Goal: Information Seeking & Learning: Learn about a topic

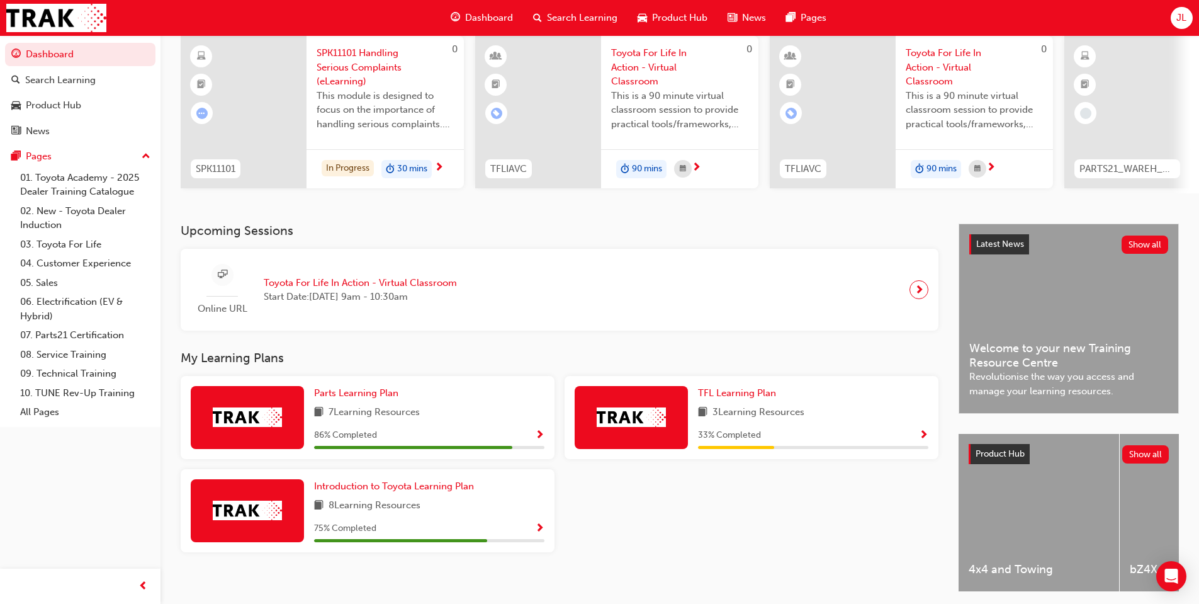
scroll to position [126, 0]
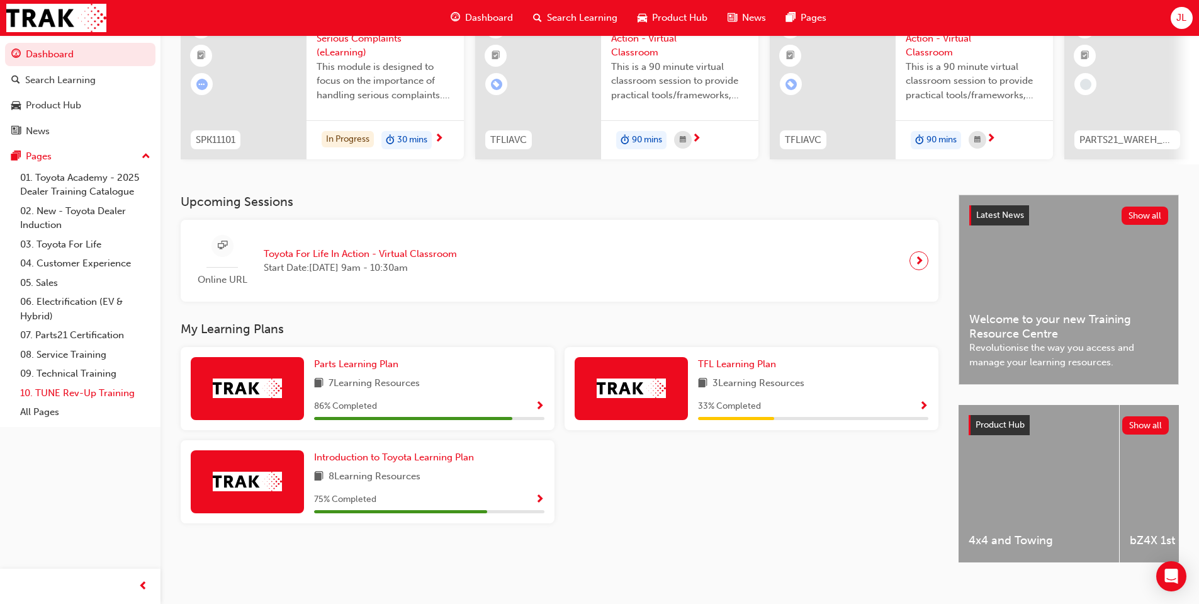
click at [91, 398] on link "10. TUNE Rev-Up Training" at bounding box center [85, 393] width 140 height 20
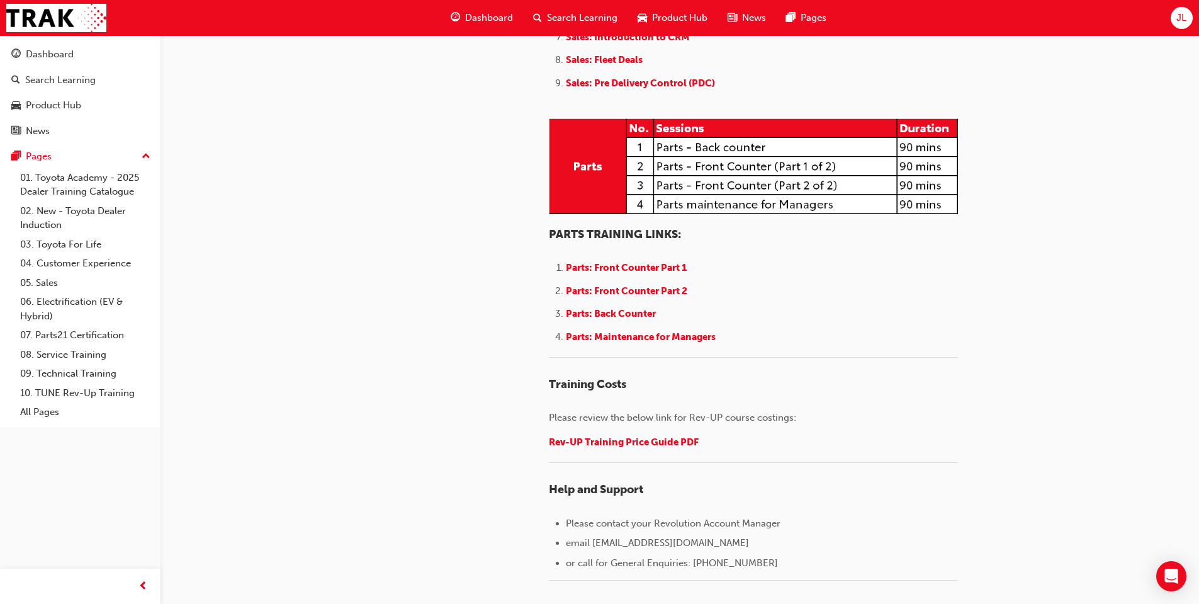
scroll to position [1598, 0]
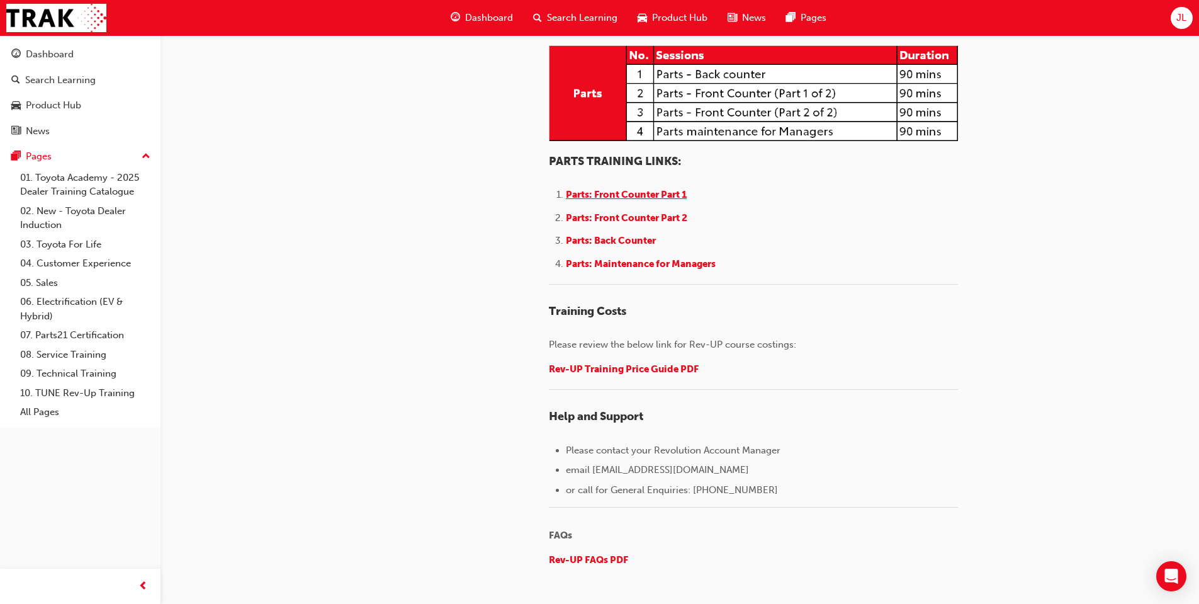
click at [620, 200] on span "Parts: Front Counter Part 1" at bounding box center [626, 194] width 121 height 11
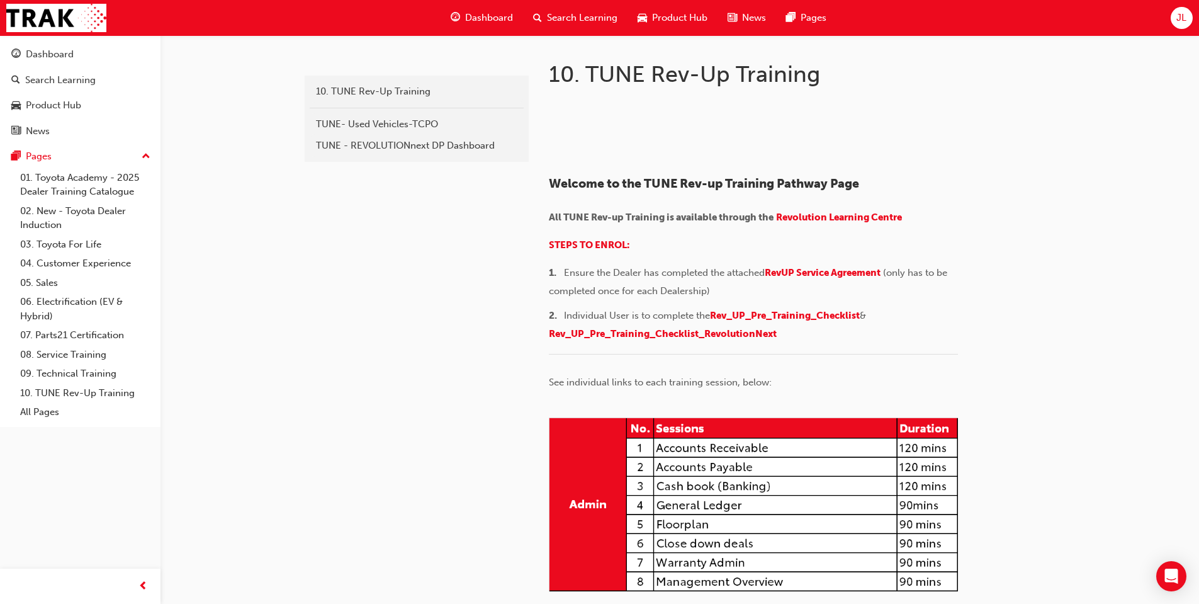
click at [473, 26] on div "Dashboard" at bounding box center [482, 18] width 82 height 26
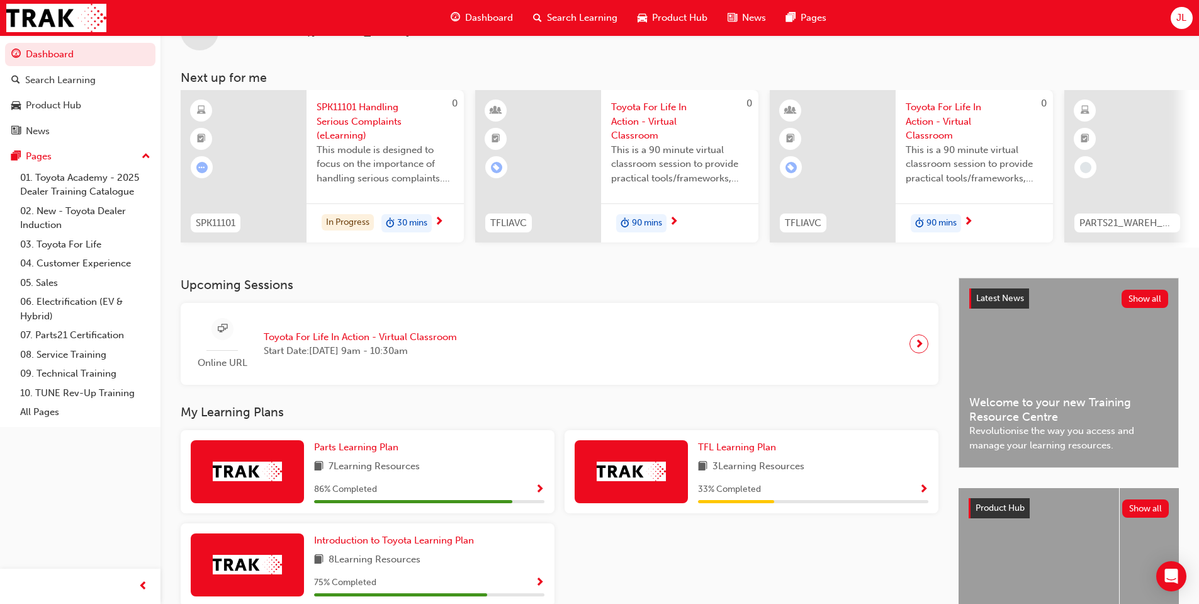
scroll to position [99, 0]
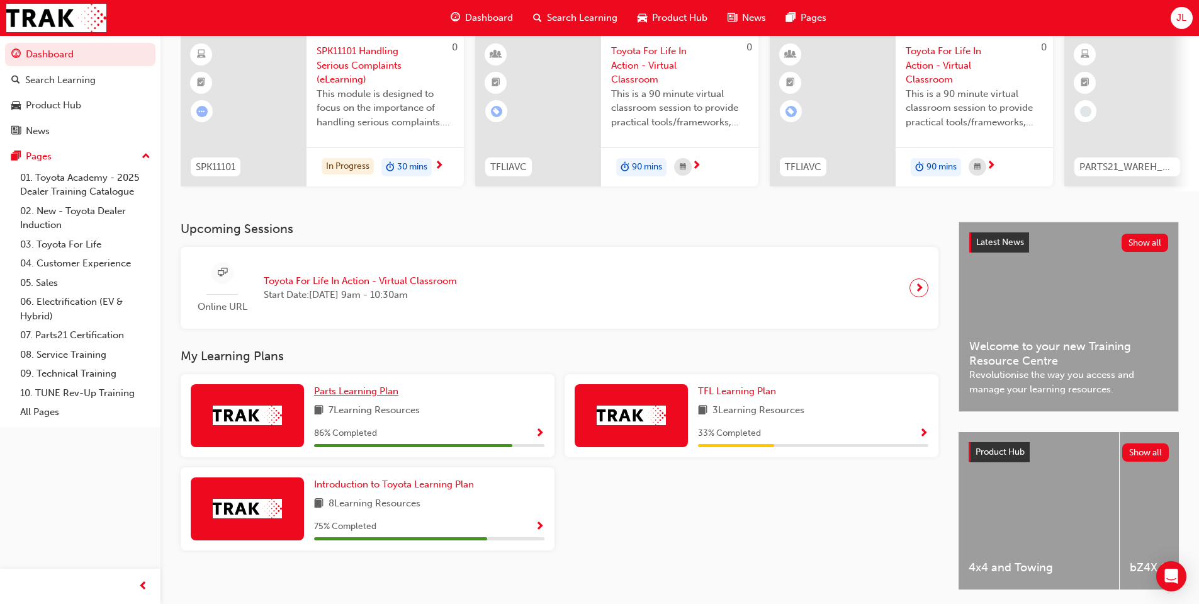
click at [373, 397] on span "Parts Learning Plan" at bounding box center [356, 390] width 84 height 11
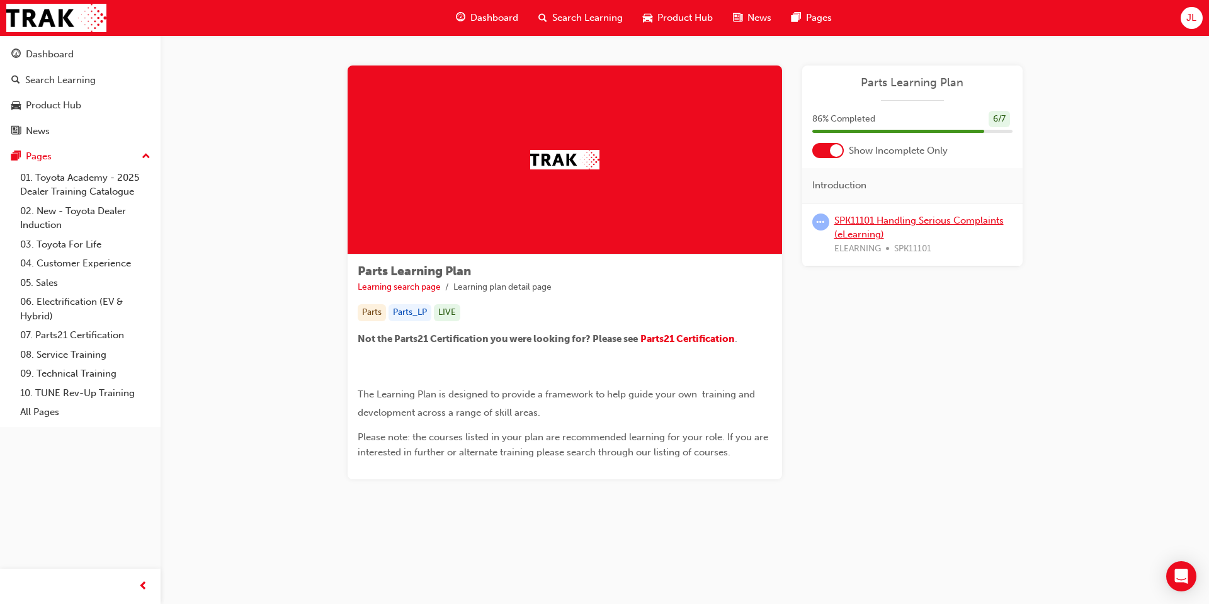
click at [910, 222] on link "SPK11101 Handling Serious Complaints (eLearning)" at bounding box center [918, 228] width 169 height 26
click at [908, 217] on link "SPK11101 Handling Serious Complaints (eLearning)" at bounding box center [918, 228] width 169 height 26
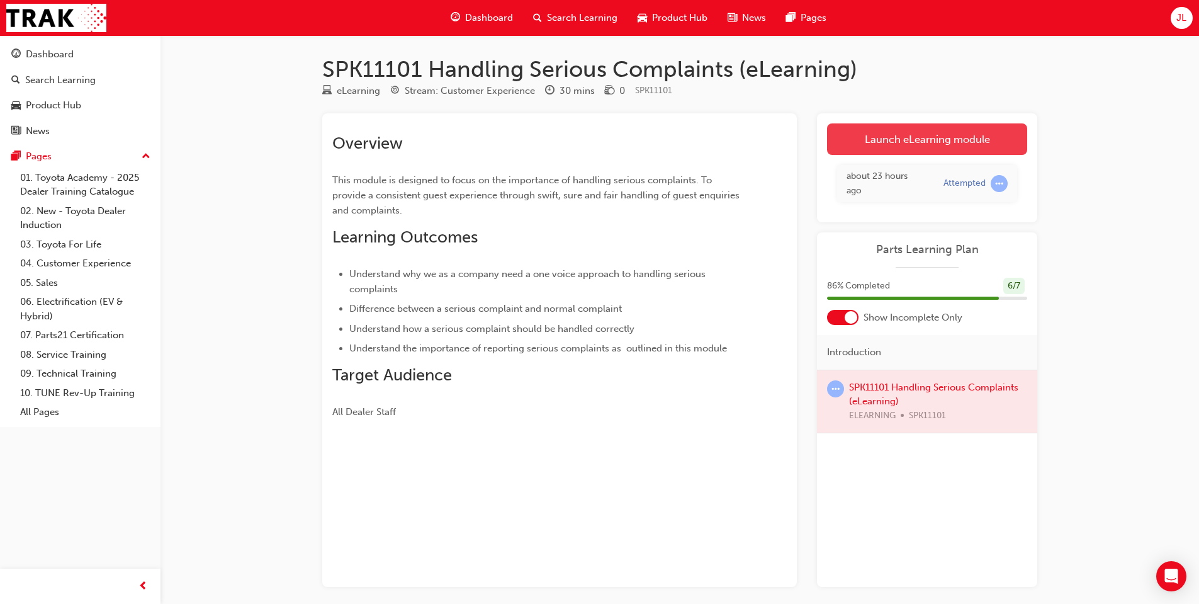
click at [916, 137] on link "Launch eLearning module" at bounding box center [927, 138] width 200 height 31
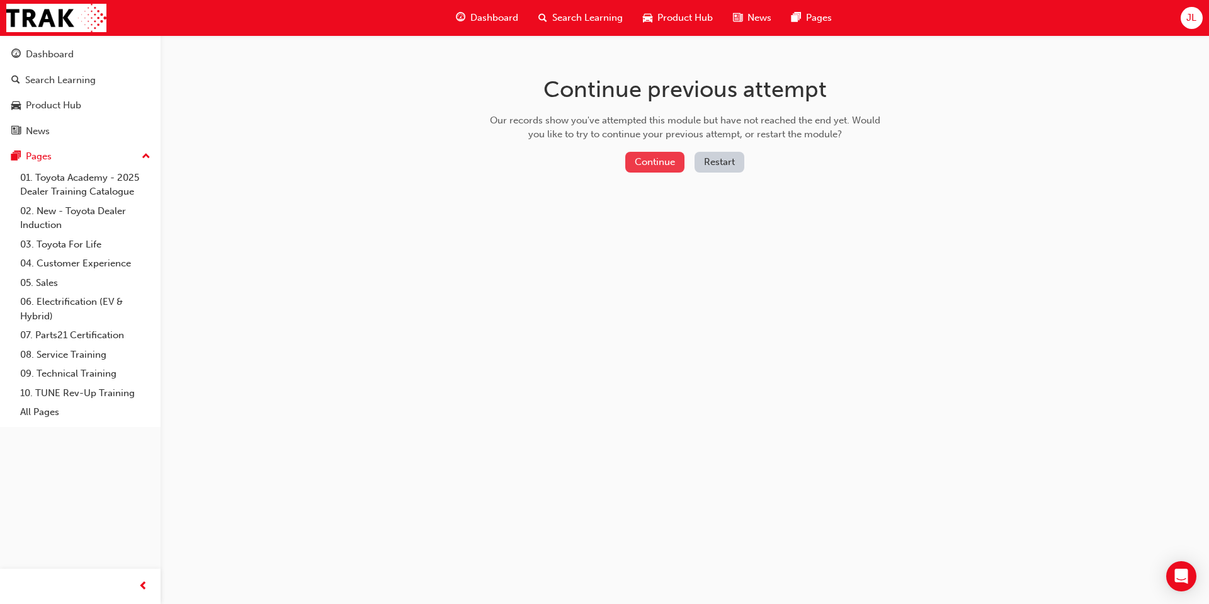
click at [641, 157] on button "Continue" at bounding box center [654, 162] width 59 height 21
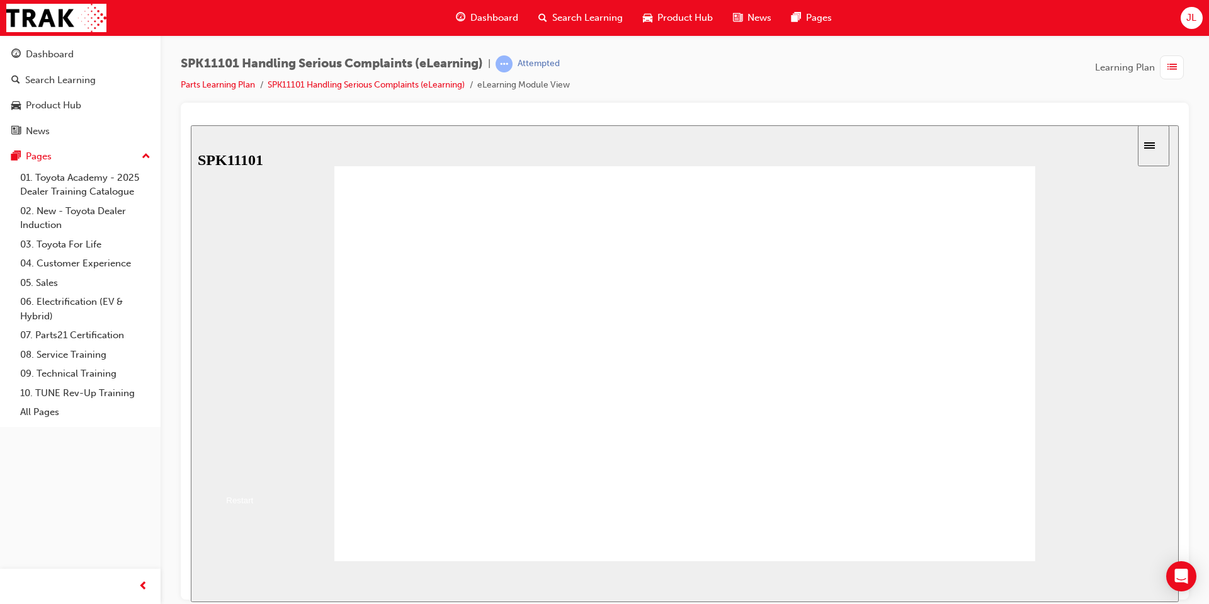
click at [232, 467] on button "Resume" at bounding box center [212, 473] width 42 height 13
